Goal: Task Accomplishment & Management: Manage account settings

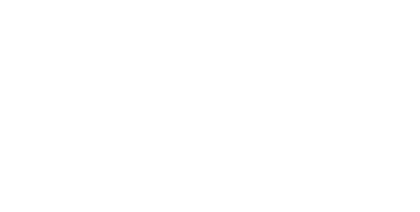
click at [342, 3] on html "Texto original Valora esta traducción Tu opinión servirá para ayudar a mejorar …" at bounding box center [210, 1] width 420 height 3
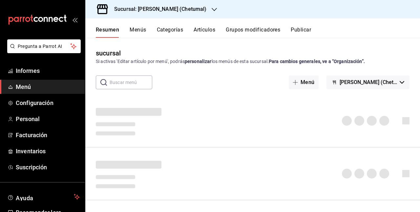
click at [209, 34] on button "Artículos" at bounding box center [205, 31] width 22 height 11
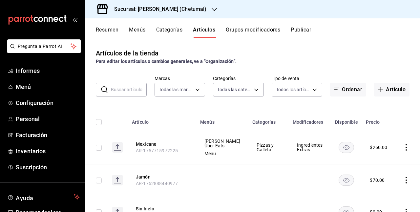
type input "1e1dcecb-146a-4c38-a37f-07a66fe23c0d"
type input "afeef8b8-472a-4080-9df8-2e42184c4c11,f98108bb-a2b2-4d05-9419-5e1f5dc0d9f4,7f33e…"
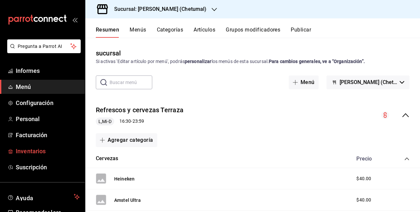
click at [14, 153] on link "Inventarios" at bounding box center [42, 151] width 85 height 14
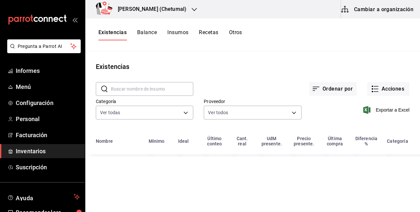
click at [369, 13] on font "Cambiar a organización" at bounding box center [383, 10] width 59 height 10
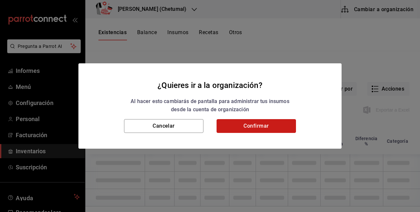
click at [268, 127] on font "Confirmar" at bounding box center [255, 126] width 25 height 6
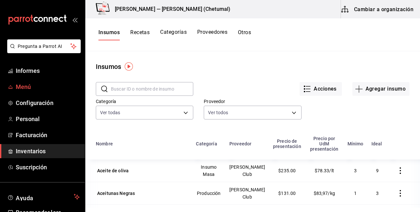
click at [45, 80] on link "Menú" at bounding box center [42, 87] width 85 height 14
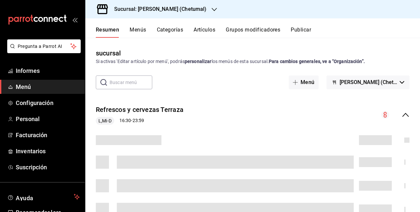
click at [211, 32] on font "Artículos" at bounding box center [205, 30] width 22 height 6
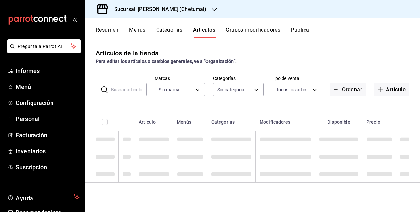
type input "1e1dcecb-146a-4c38-a37f-07a66fe23c0d"
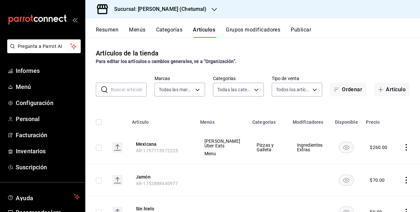
type input "afeef8b8-472a-4080-9df8-2e42184c4c11,f98108bb-a2b2-4d05-9419-5e1f5dc0d9f4,7f33e…"
click at [147, 142] on font "Mexicana" at bounding box center [146, 144] width 21 height 5
